Goal: Task Accomplishment & Management: Manage account settings

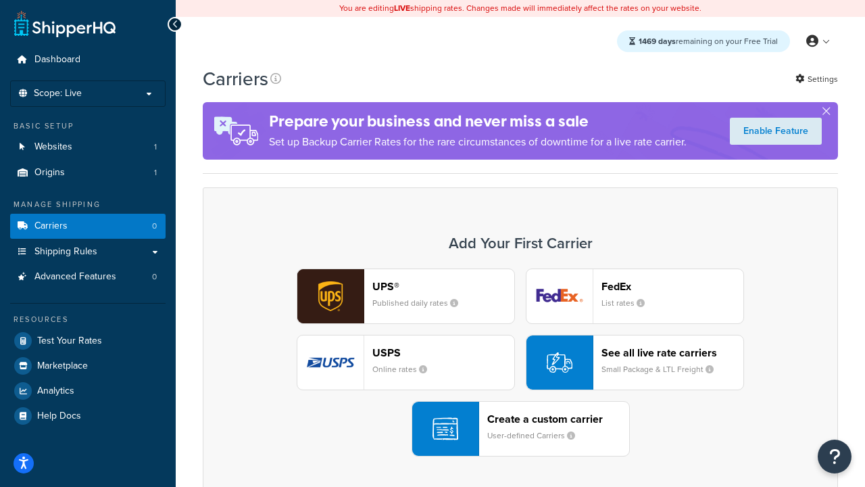
click at [521, 362] on div "UPS® Published daily rates FedEx List rates USPS Online rates See all live rate…" at bounding box center [520, 362] width 607 height 188
click at [673, 286] on header "FedEx" at bounding box center [673, 286] width 142 height 13
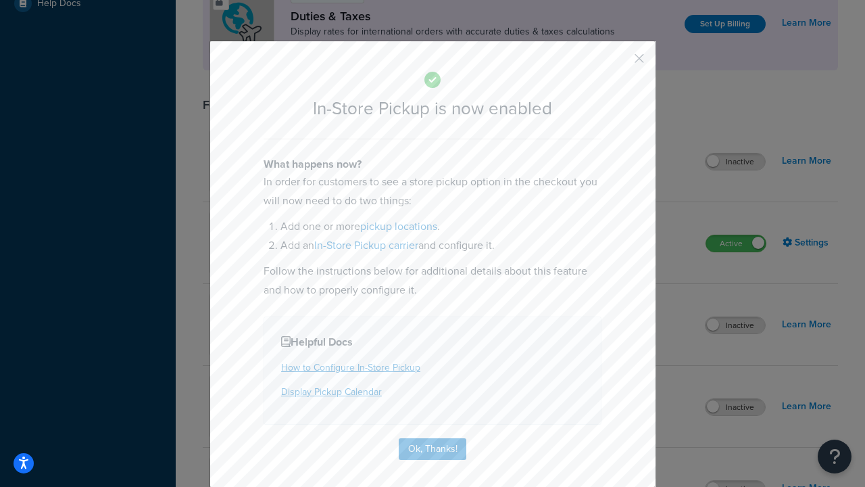
click at [619, 63] on button "button" at bounding box center [619, 63] width 3 height 3
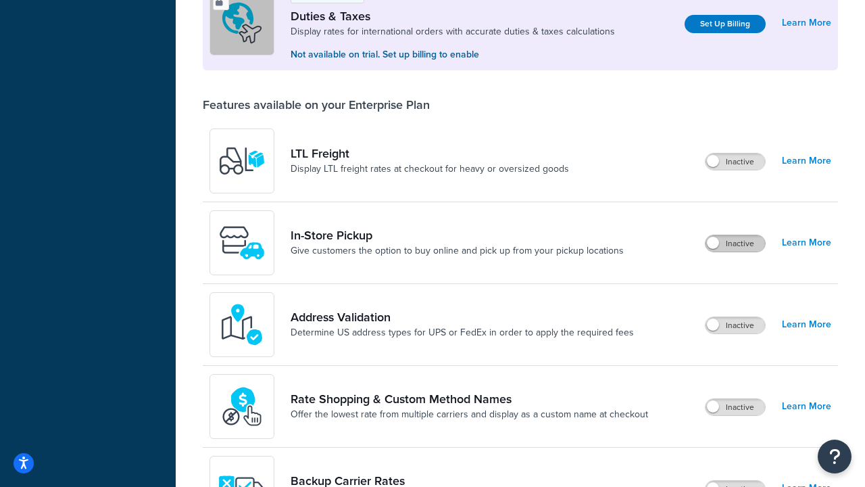
scroll to position [412, 0]
